Goal: Transaction & Acquisition: Purchase product/service

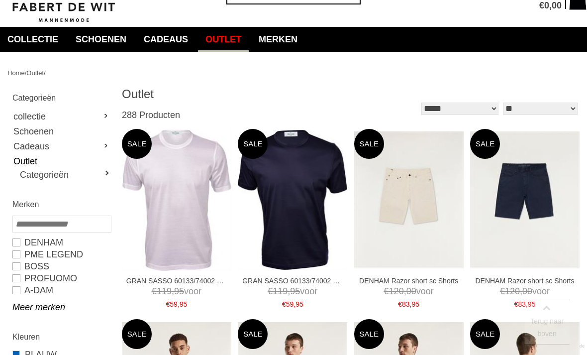
scroll to position [56, 0]
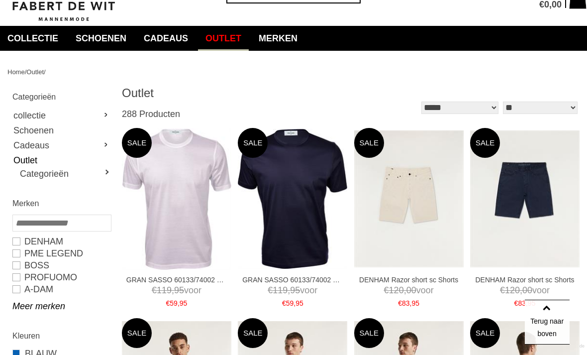
click at [49, 307] on link "Meer merken" at bounding box center [61, 306] width 98 height 12
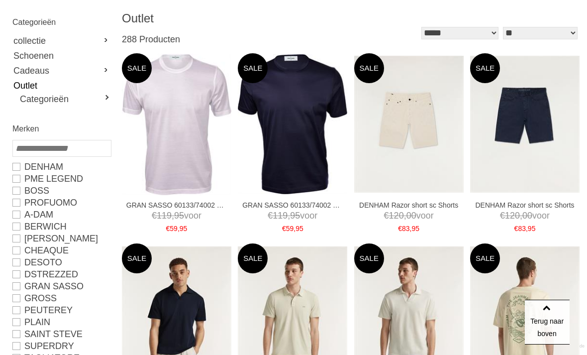
scroll to position [0, 0]
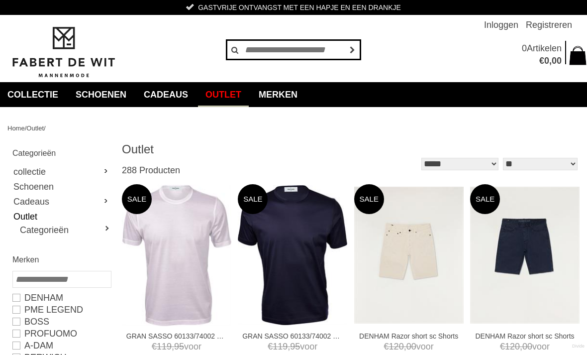
click at [263, 50] on input "text" at bounding box center [293, 50] width 134 height 20
type input "*********"
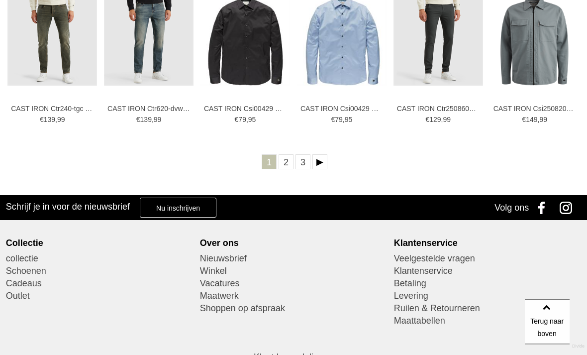
scroll to position [447, 0]
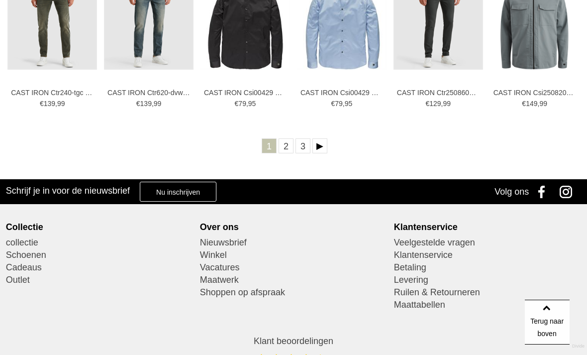
click at [321, 144] on link "Volgende" at bounding box center [319, 145] width 15 height 15
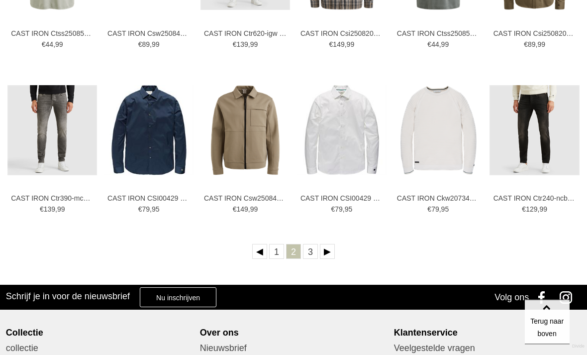
scroll to position [350, 0]
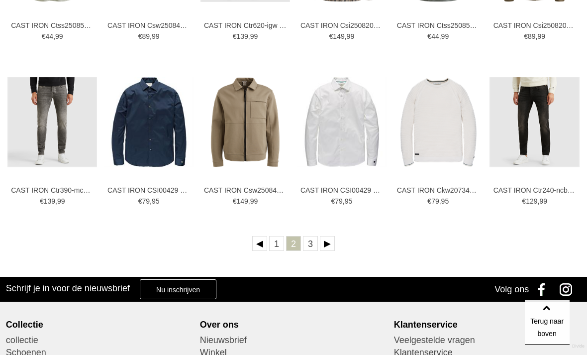
click at [333, 242] on link "Volgende" at bounding box center [327, 243] width 15 height 15
